Goal: Information Seeking & Learning: Understand process/instructions

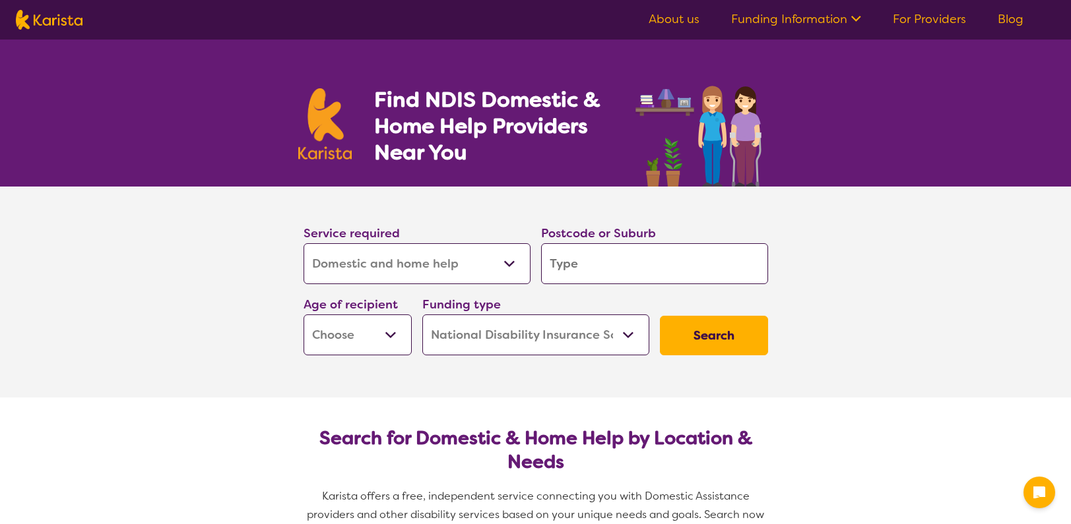
select select "Domestic and home help"
select select "NDIS"
select select "Domestic and home help"
select select "NDIS"
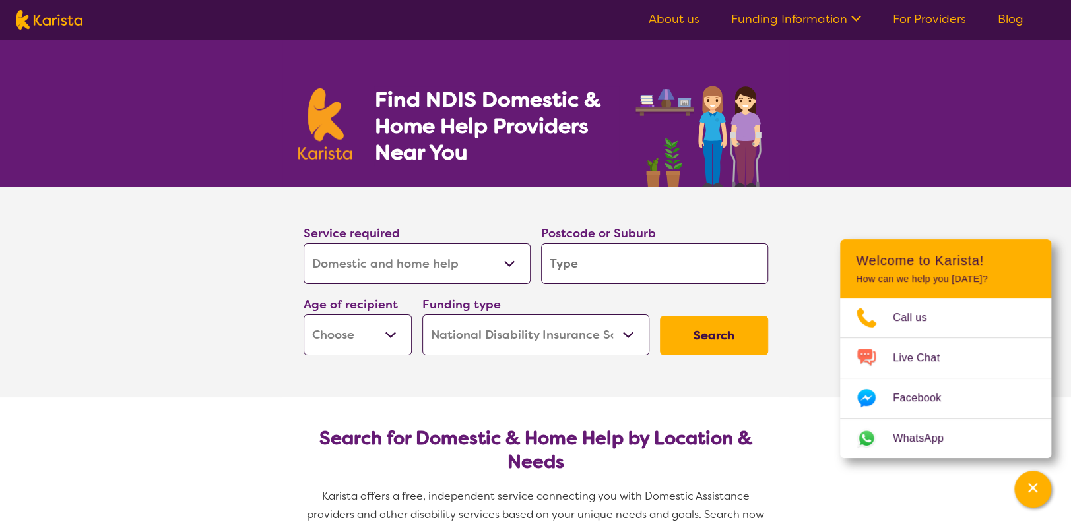
click at [836, 21] on link "Funding Information" at bounding box center [796, 19] width 130 height 16
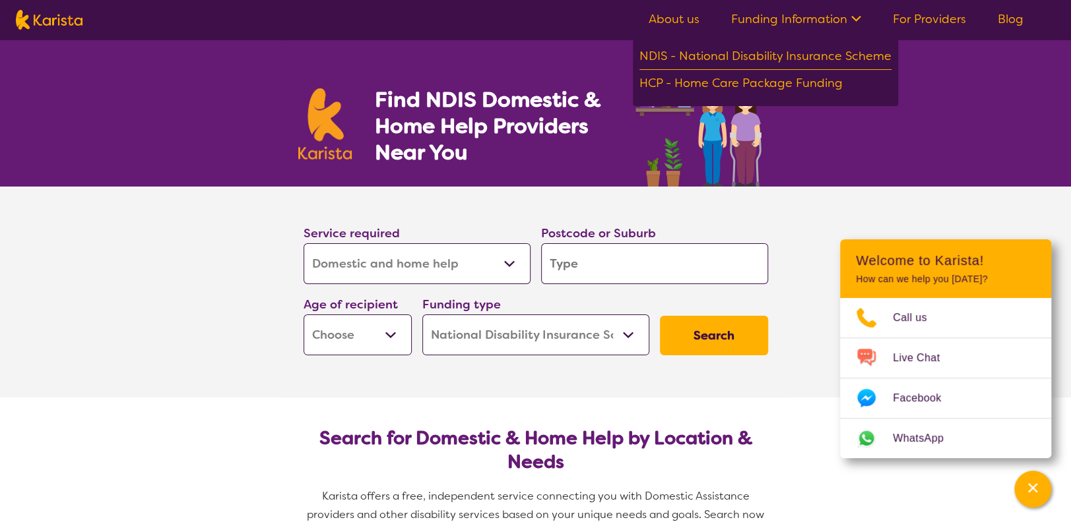
click at [805, 53] on div "NDIS - National Disability Insurance Scheme" at bounding box center [765, 58] width 252 height 24
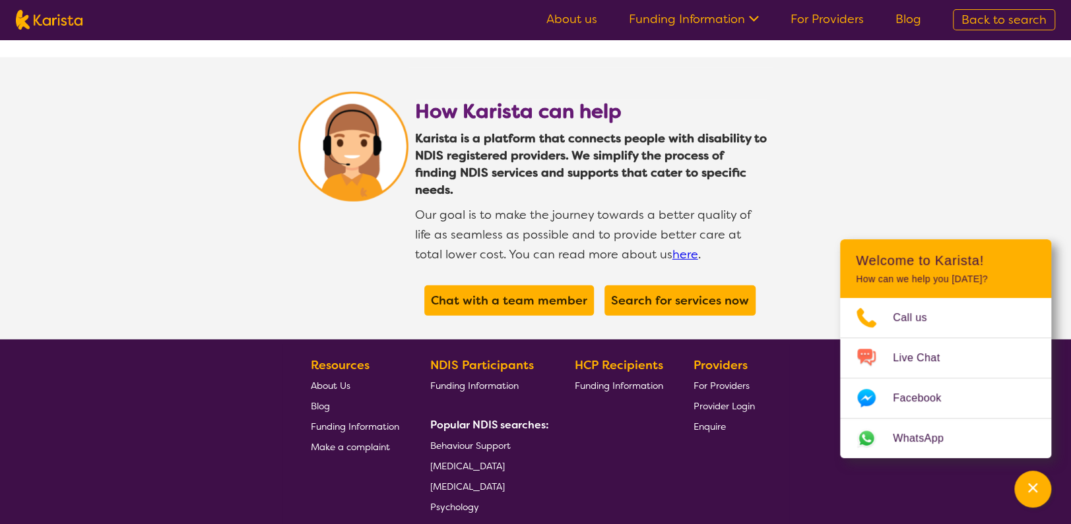
scroll to position [2441, 0]
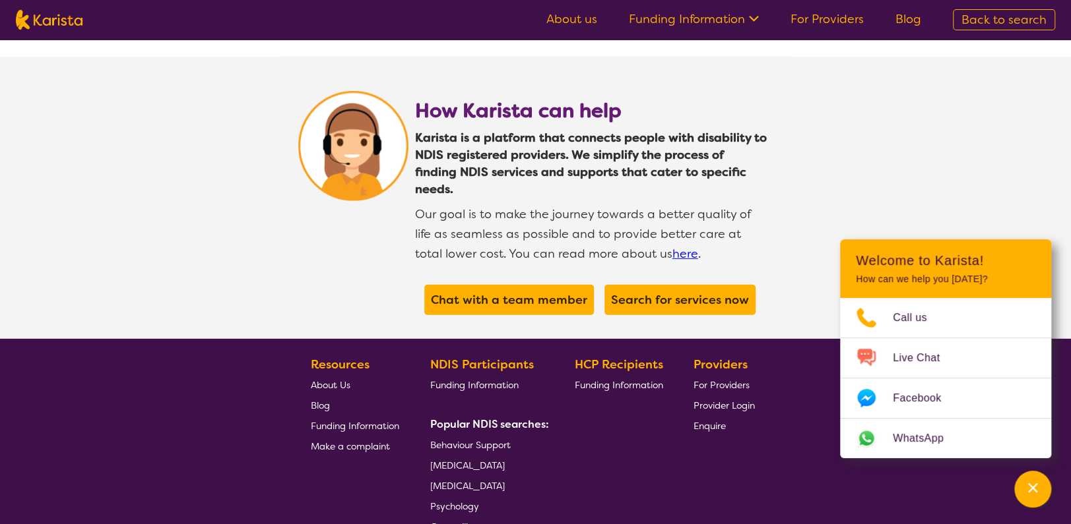
click at [672, 246] on link "here" at bounding box center [685, 254] width 26 height 16
